Goal: Task Accomplishment & Management: Use online tool/utility

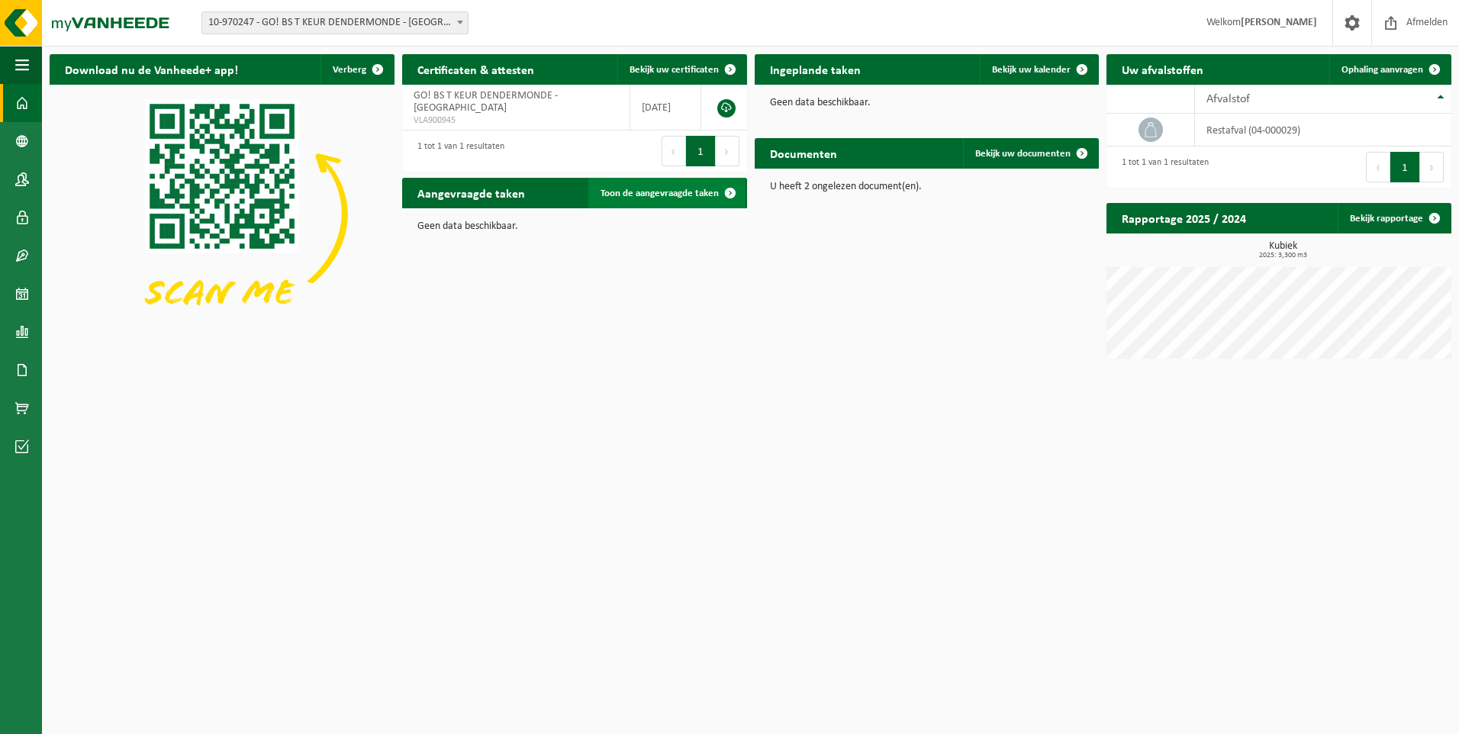
click at [729, 198] on span at bounding box center [730, 193] width 31 height 31
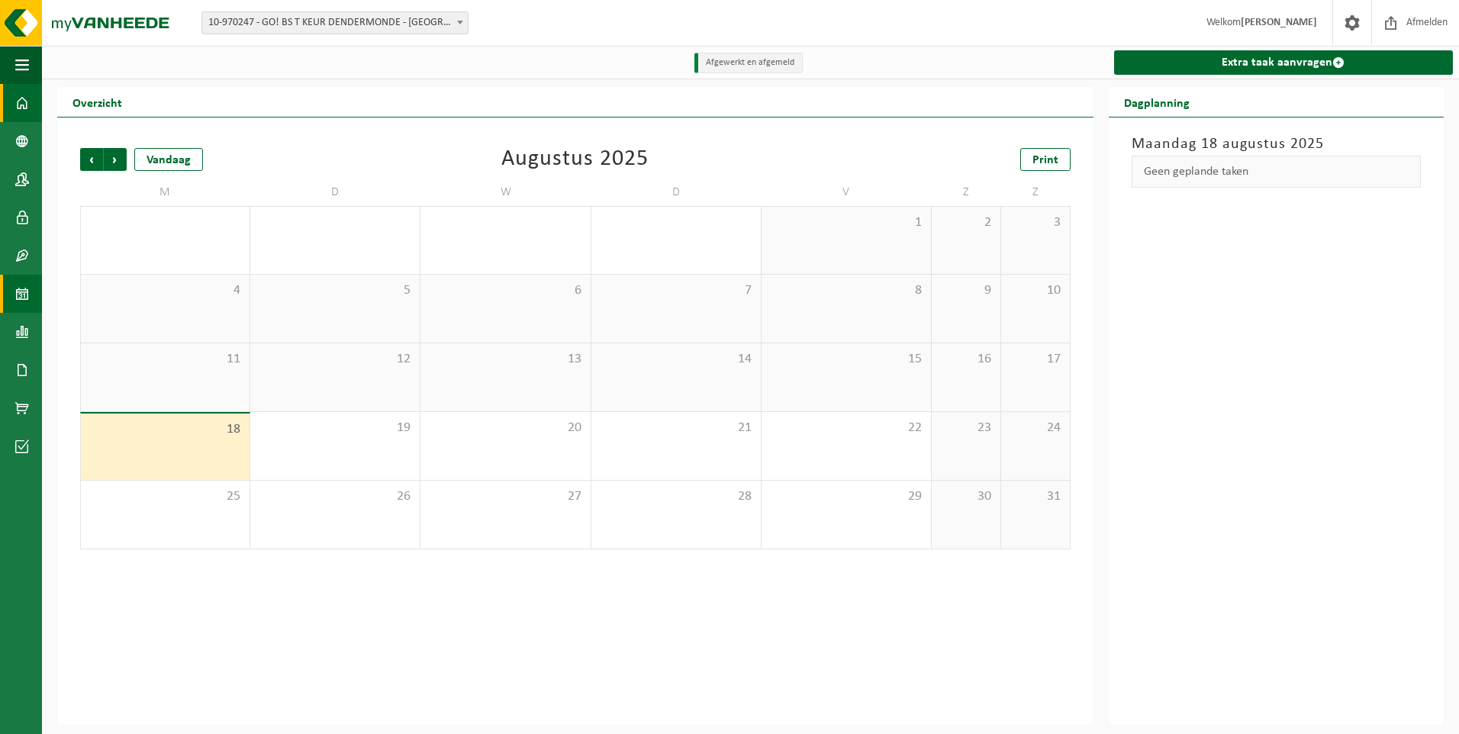
click at [17, 106] on span at bounding box center [22, 103] width 14 height 38
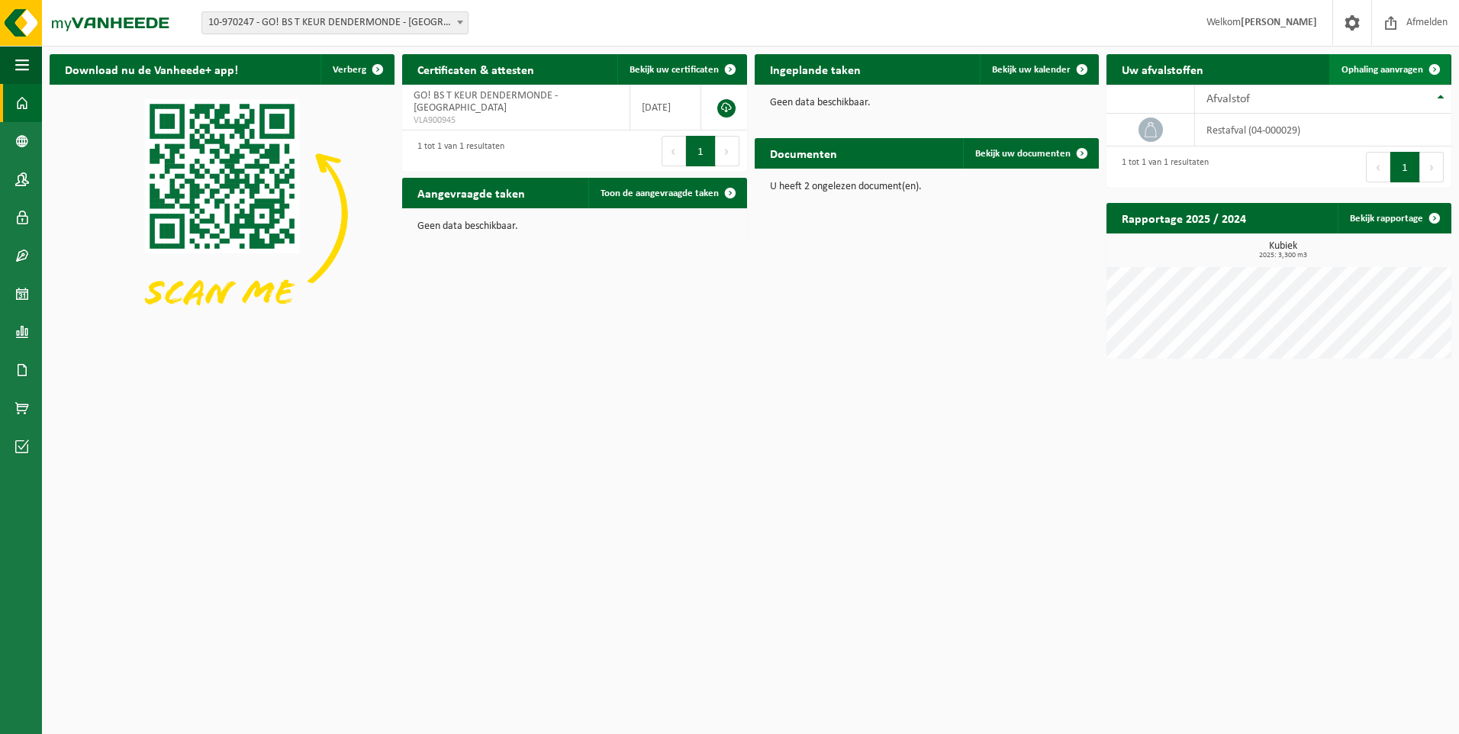
click at [1406, 67] on span "Ophaling aanvragen" at bounding box center [1383, 70] width 82 height 10
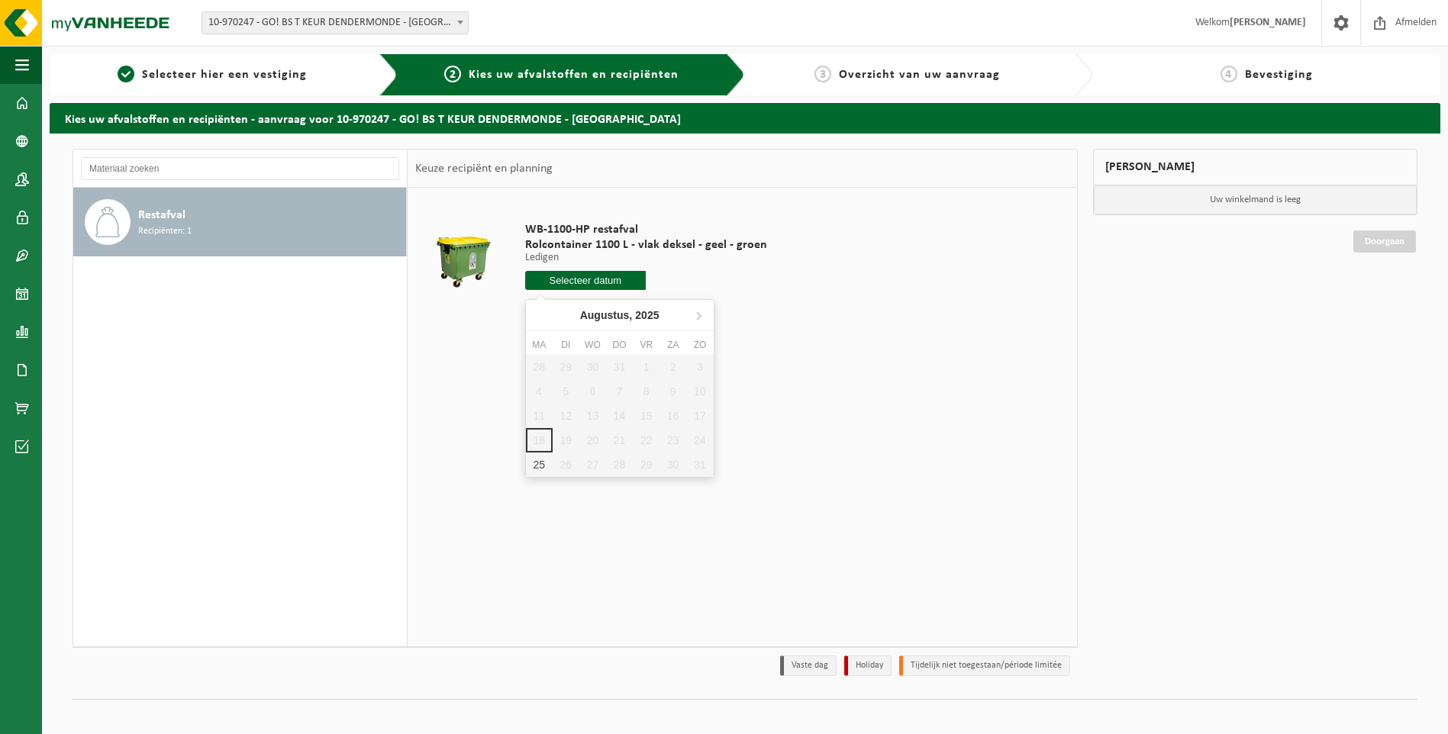
click at [611, 284] on input "text" at bounding box center [585, 280] width 121 height 19
click at [537, 466] on div "25" at bounding box center [539, 465] width 27 height 24
type input "Van 2025-08-25"
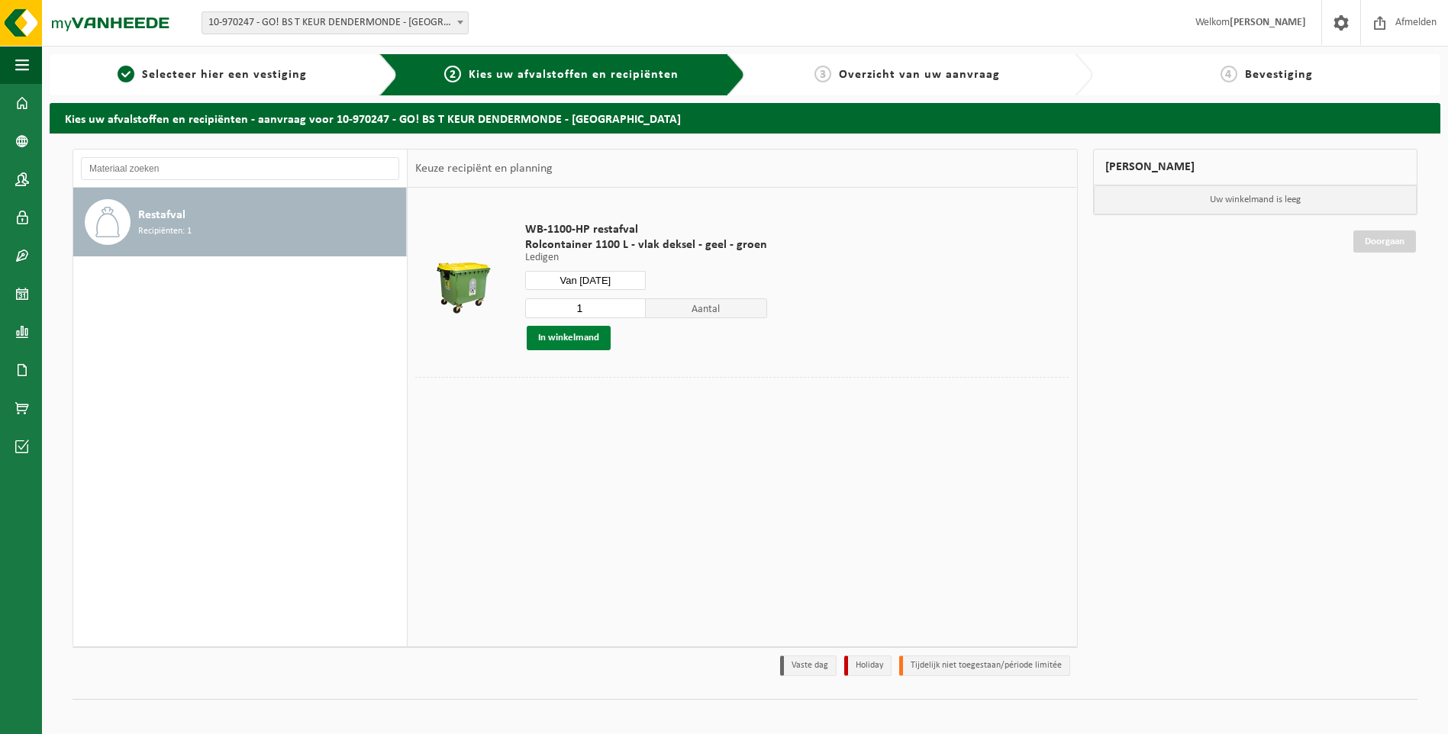
click at [588, 336] on button "In winkelmand" at bounding box center [569, 338] width 84 height 24
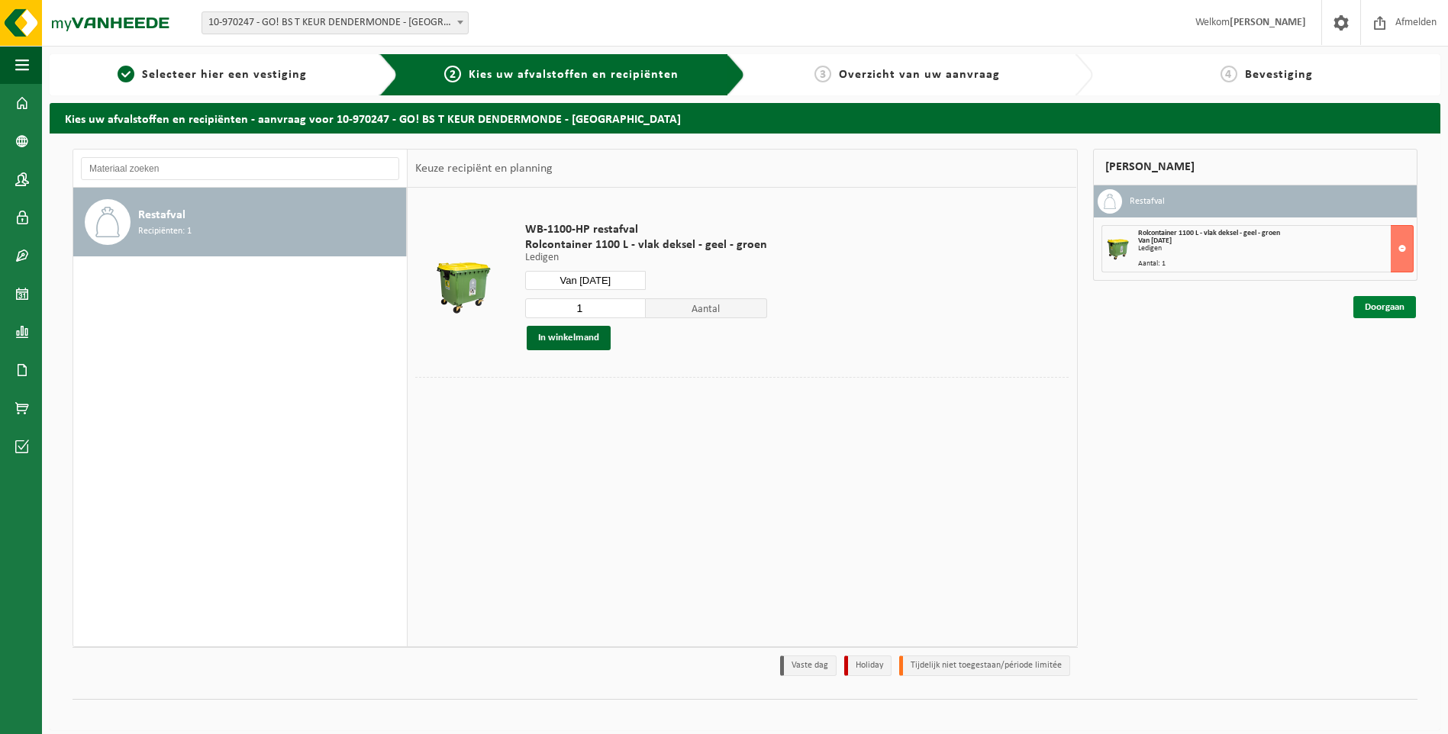
click at [1404, 304] on link "Doorgaan" at bounding box center [1384, 307] width 63 height 22
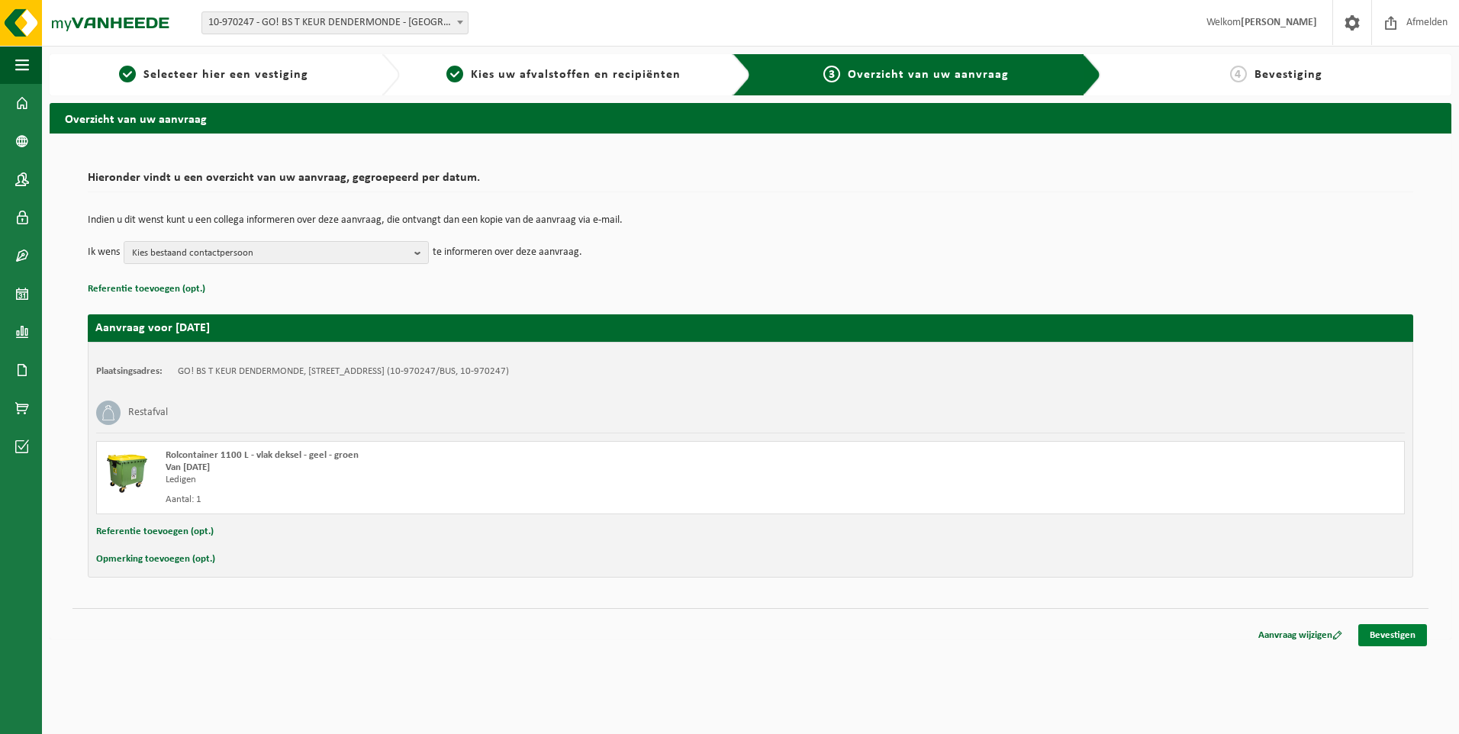
click at [1395, 639] on link "Bevestigen" at bounding box center [1392, 635] width 69 height 22
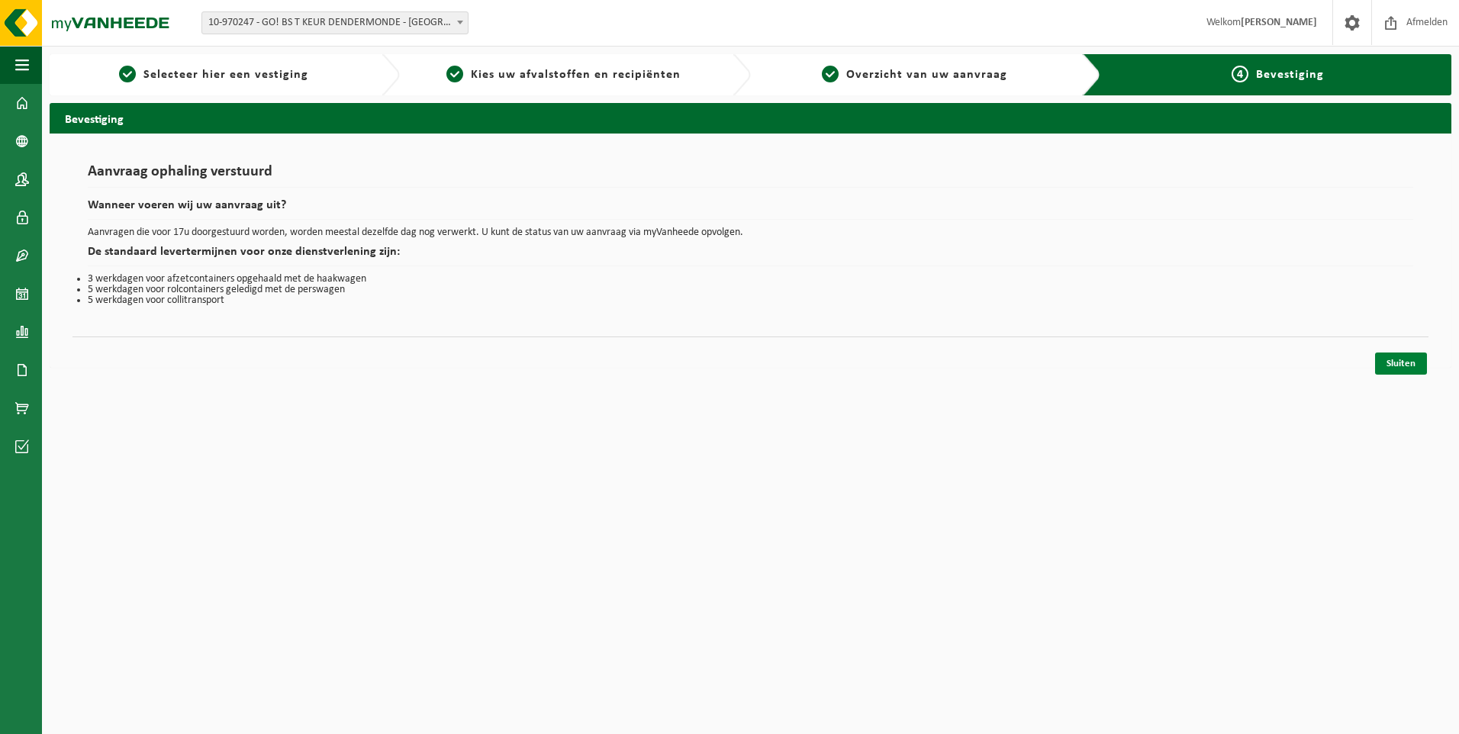
click at [1396, 369] on link "Sluiten" at bounding box center [1401, 364] width 52 height 22
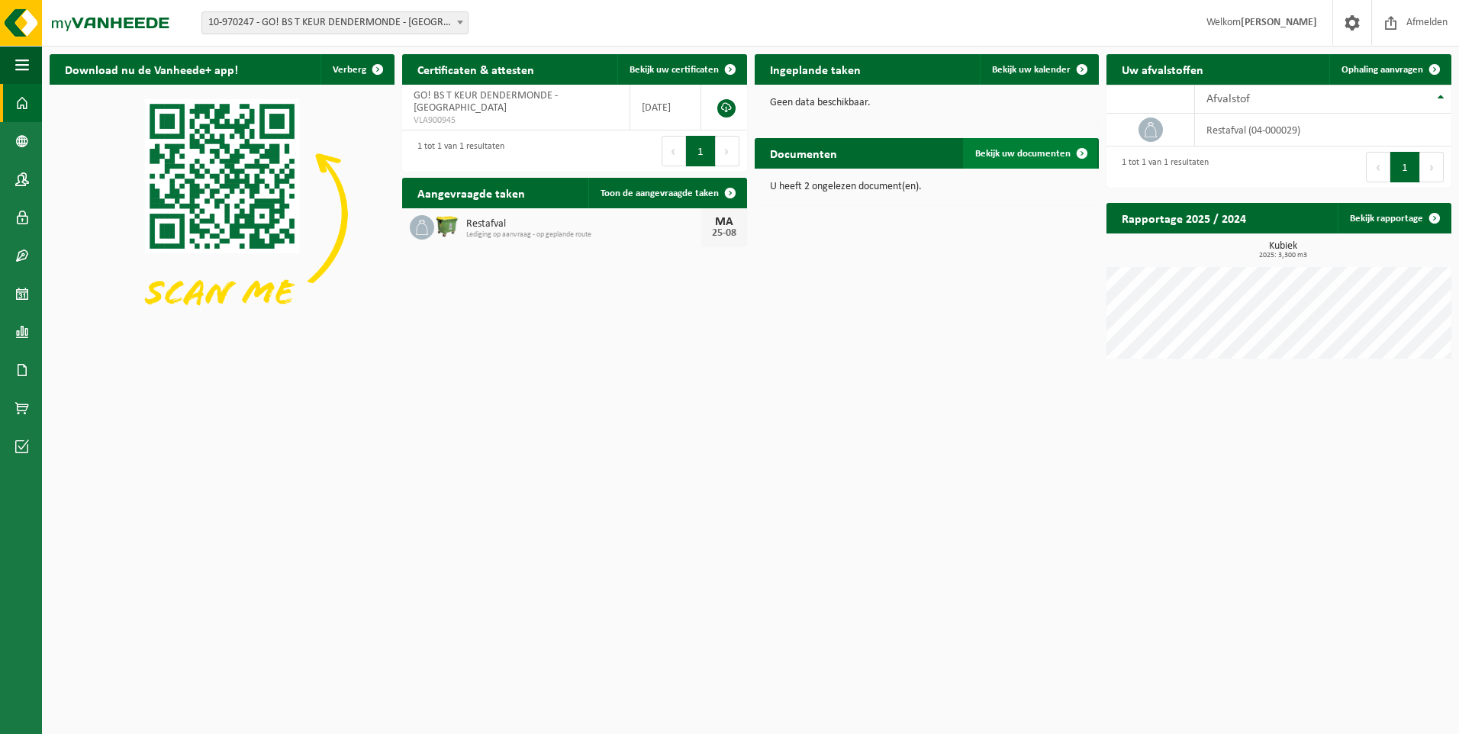
click at [1054, 151] on span "Bekijk uw documenten" at bounding box center [1022, 154] width 95 height 10
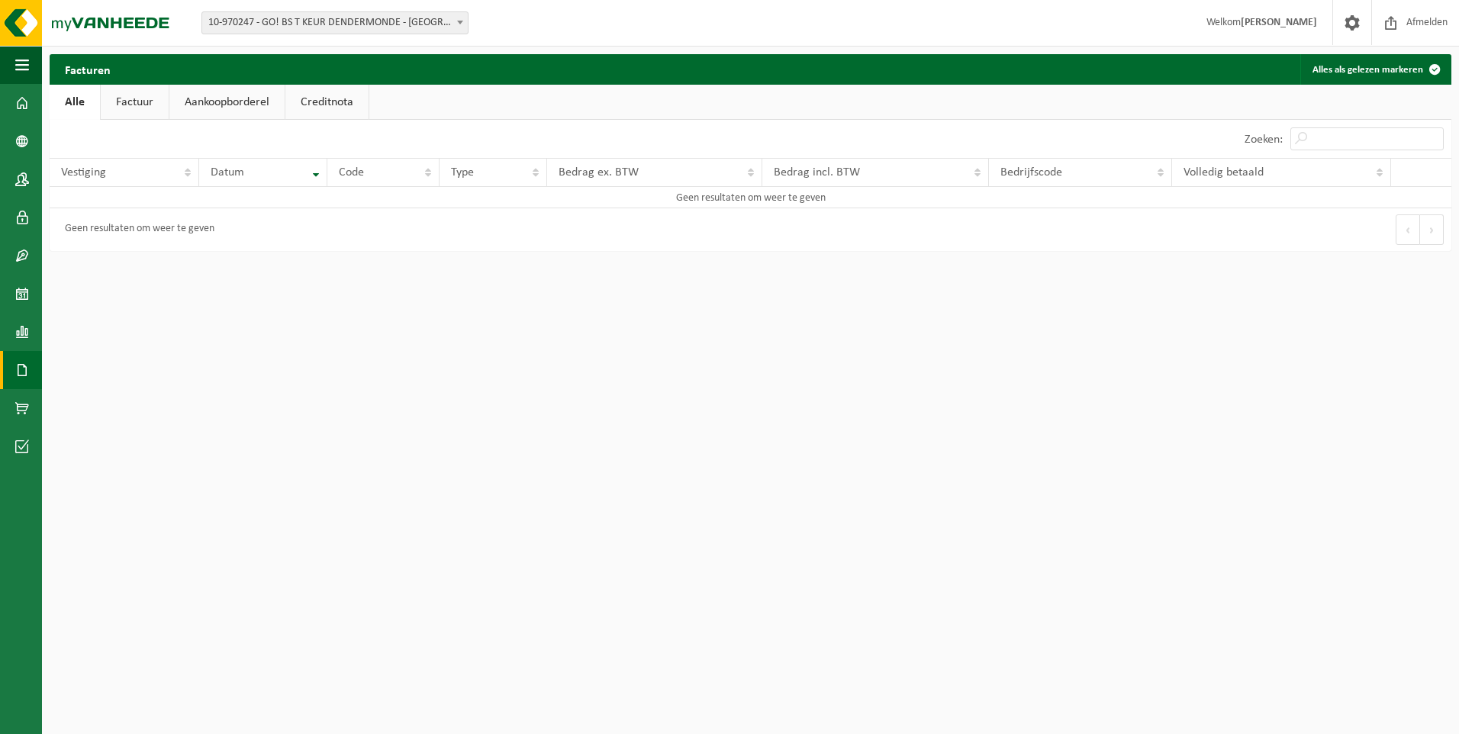
click at [121, 102] on link "Factuur" at bounding box center [135, 102] width 68 height 35
click at [211, 99] on link "Aankoopborderel" at bounding box center [228, 102] width 115 height 35
click at [335, 108] on link "Creditnota" at bounding box center [333, 102] width 83 height 35
click at [63, 106] on link "Alle" at bounding box center [75, 102] width 50 height 35
click at [191, 171] on th "Vestiging" at bounding box center [125, 172] width 150 height 29
